Goal: Navigation & Orientation: Find specific page/section

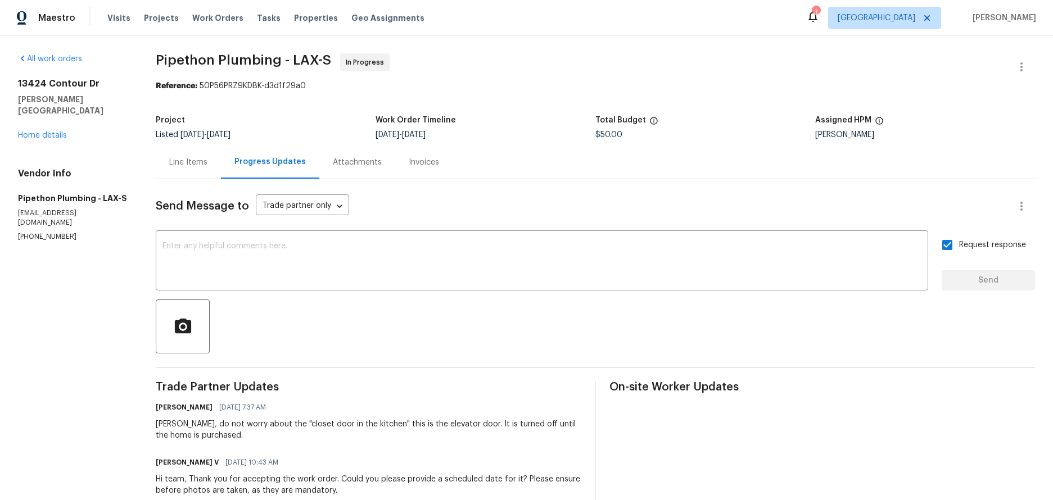
scroll to position [112, 0]
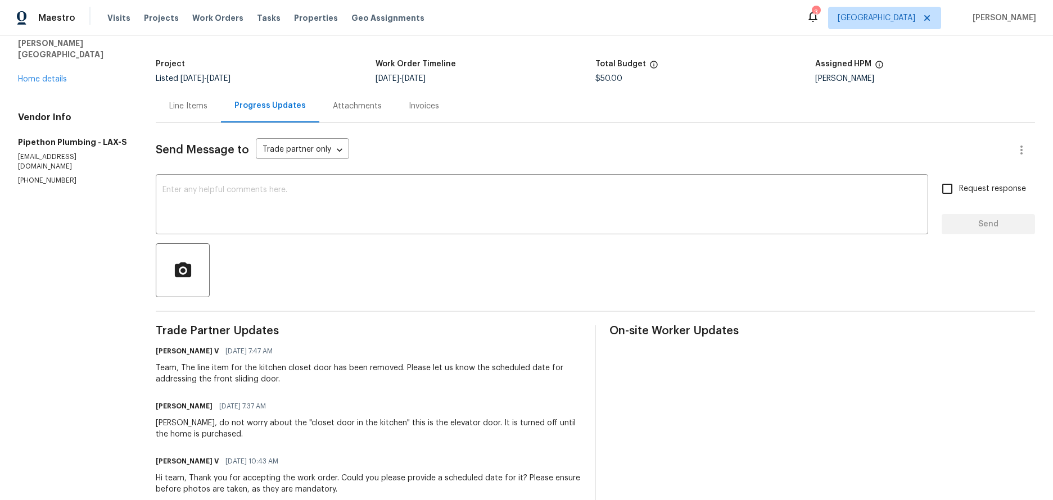
click at [293, 373] on div "Team, The line item for the kitchen closet door has been removed. Please let us…" at bounding box center [369, 374] width 426 height 22
click at [53, 238] on section "All work orders [STREET_ADDRESS][PERSON_NAME] Home details Vendor Info Pipethon…" at bounding box center [73, 291] width 111 height 589
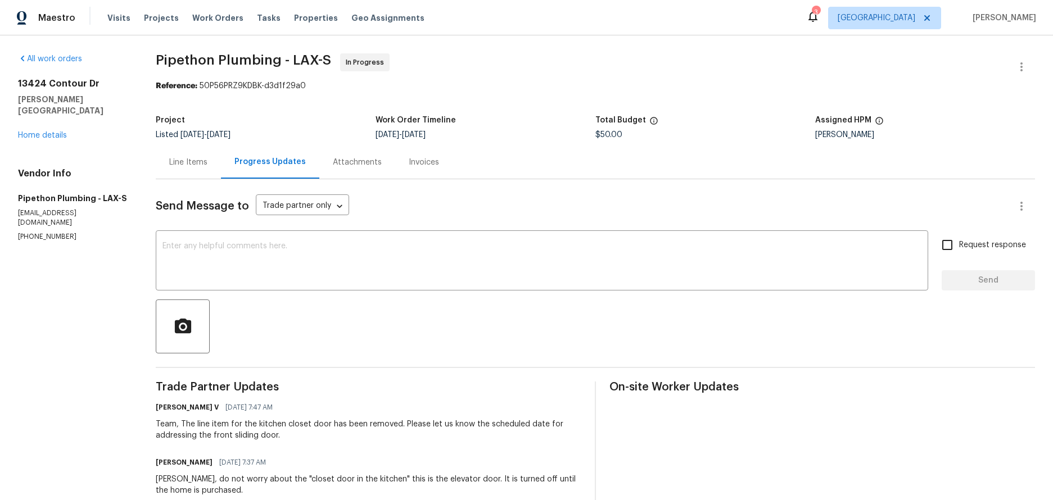
click at [191, 161] on div "Line Items" at bounding box center [188, 162] width 38 height 11
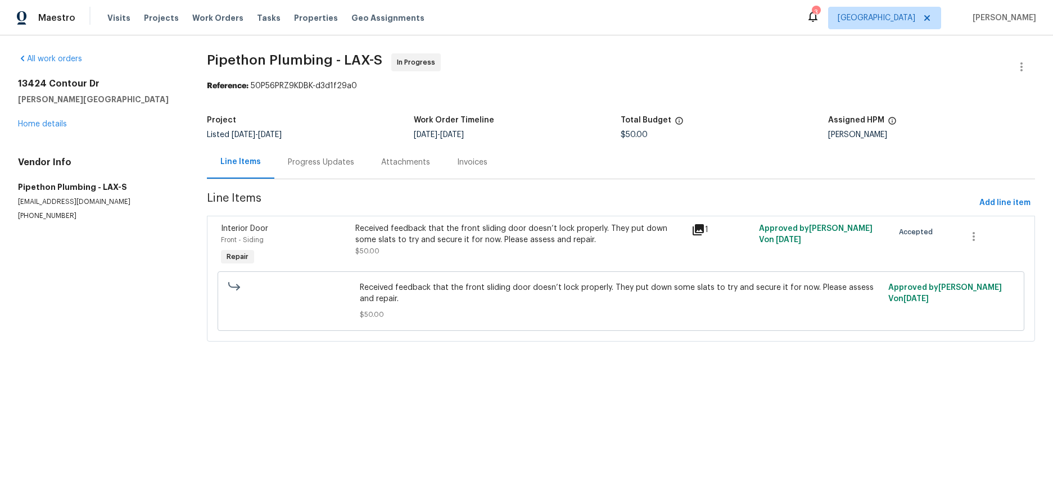
click at [66, 313] on section "All work orders [STREET_ADDRESS][PERSON_NAME] Home details Vendor Info Pipethon…" at bounding box center [99, 204] width 162 height 302
click at [33, 124] on link "Home details" at bounding box center [42, 124] width 49 height 8
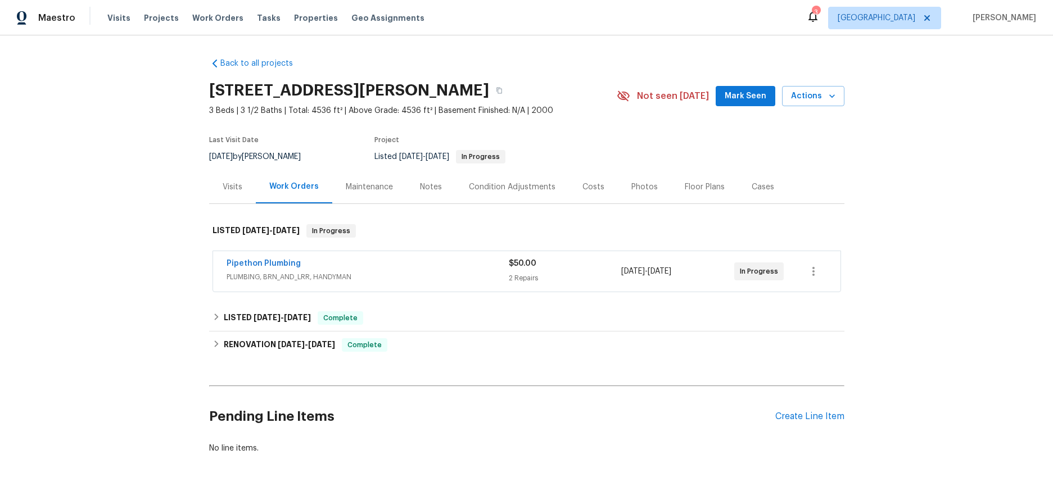
click at [143, 187] on div "Back to all projects [STREET_ADDRESS][PERSON_NAME] 3 Beds | 3 1/2 Baths | Total…" at bounding box center [526, 267] width 1053 height 465
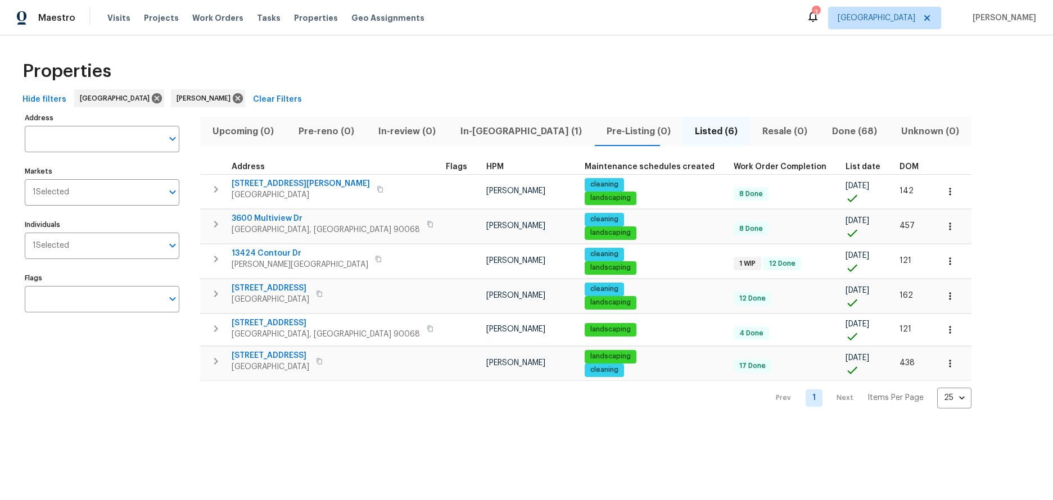
click at [96, 350] on div "Address Address Markets 1 Selected Markets Individuals 1 Selected Individuals F…" at bounding box center [109, 259] width 169 height 298
